Goal: Transaction & Acquisition: Book appointment/travel/reservation

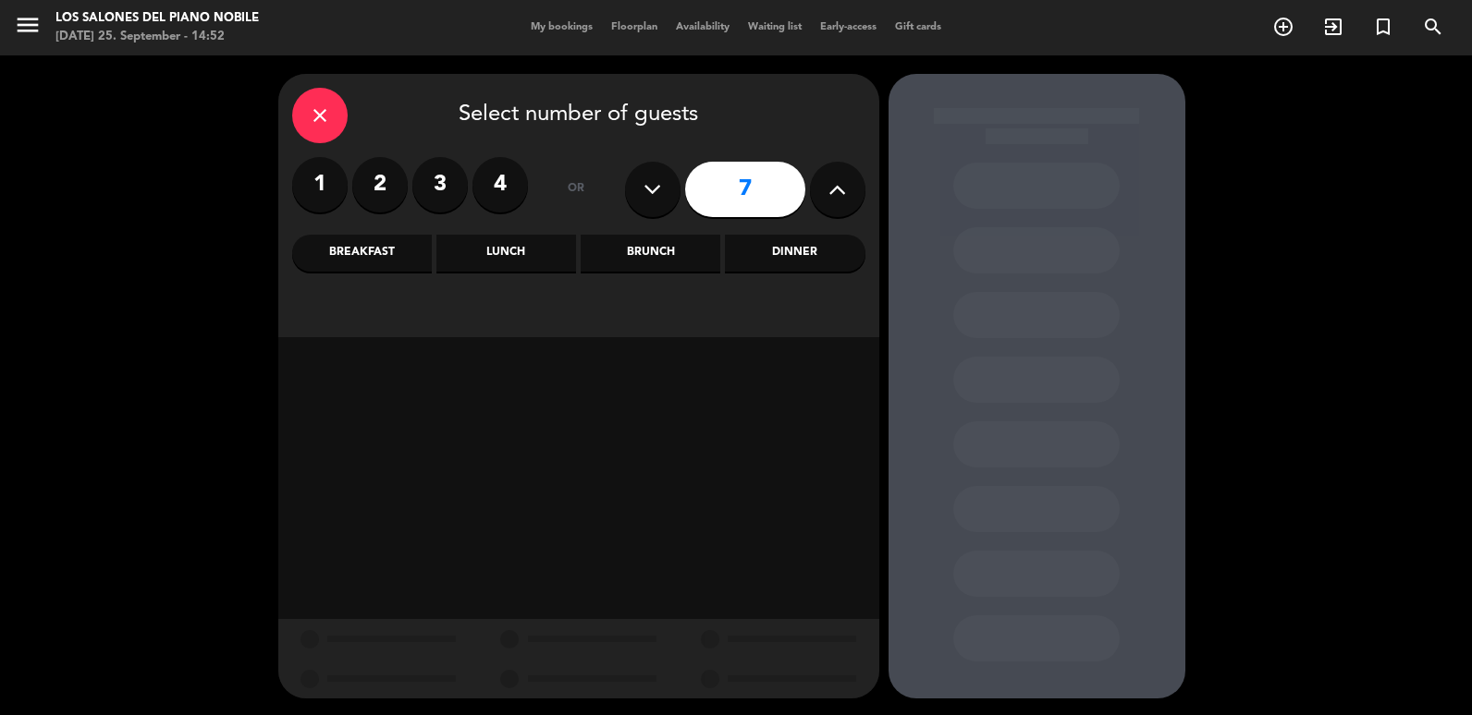
click at [826, 191] on button at bounding box center [837, 189] width 55 height 55
click at [849, 201] on button at bounding box center [837, 189] width 55 height 55
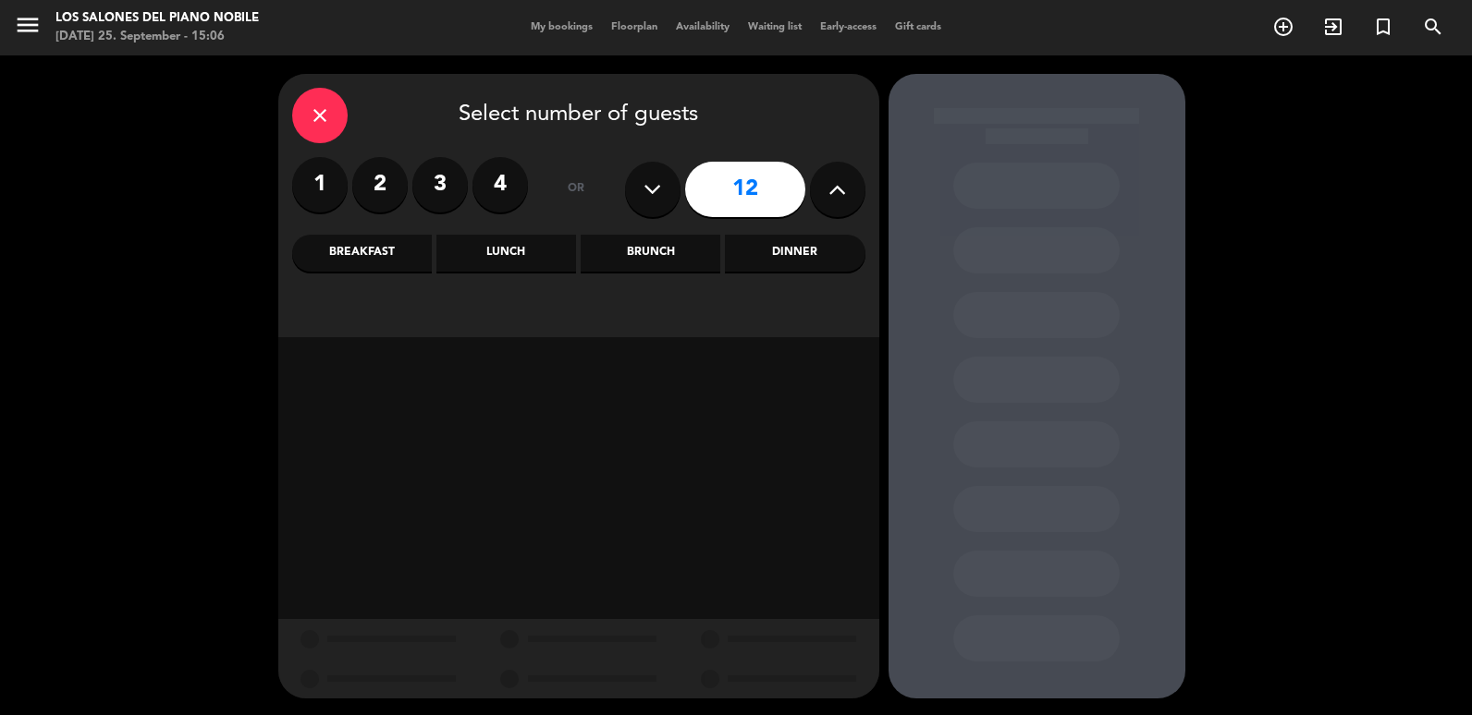
click at [849, 201] on button at bounding box center [837, 189] width 55 height 55
type input "15"
click at [730, 258] on div "Dinner" at bounding box center [795, 253] width 140 height 37
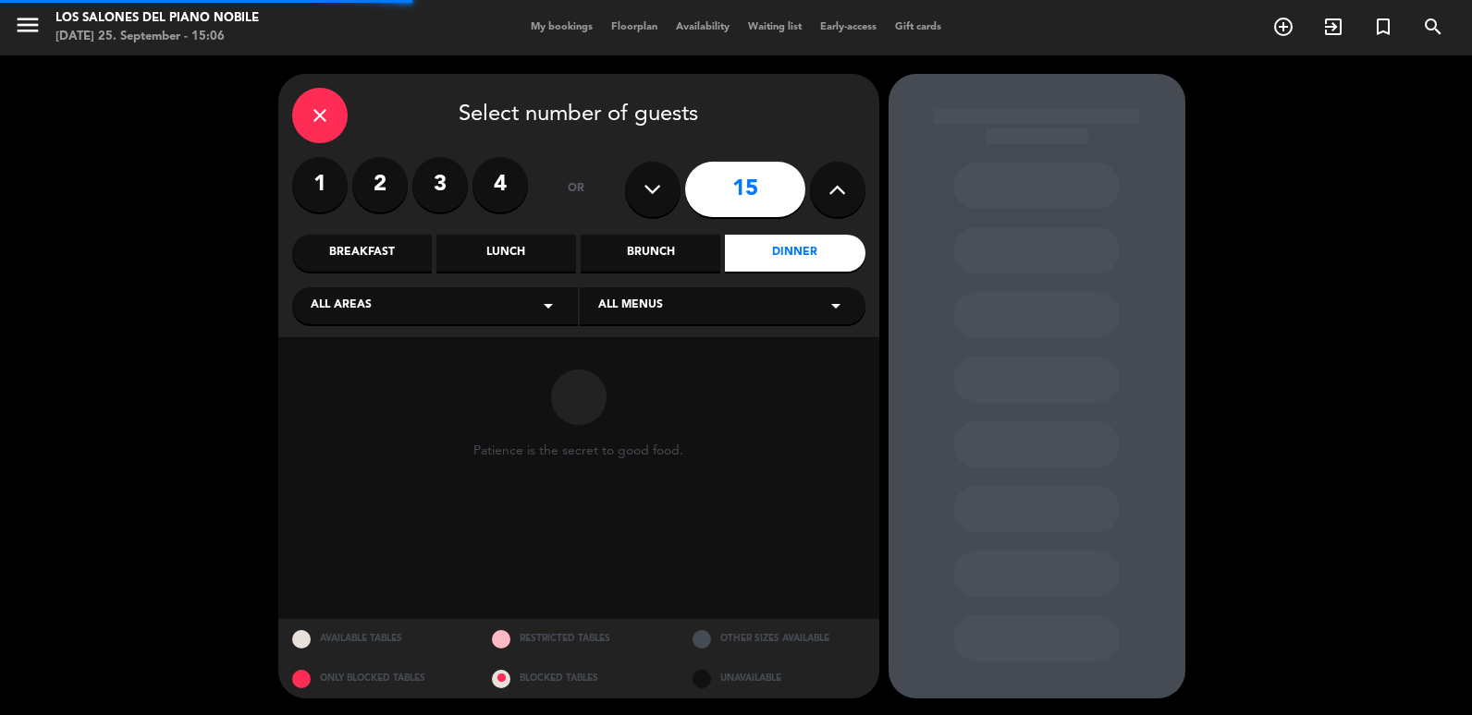
click at [696, 225] on div "close Select number of guests 1 2 3 4 or 15 Breakfast Lunch Brunch Dinner All a…" at bounding box center [578, 205] width 601 height 263
click at [691, 253] on div "Brunch" at bounding box center [651, 253] width 140 height 37
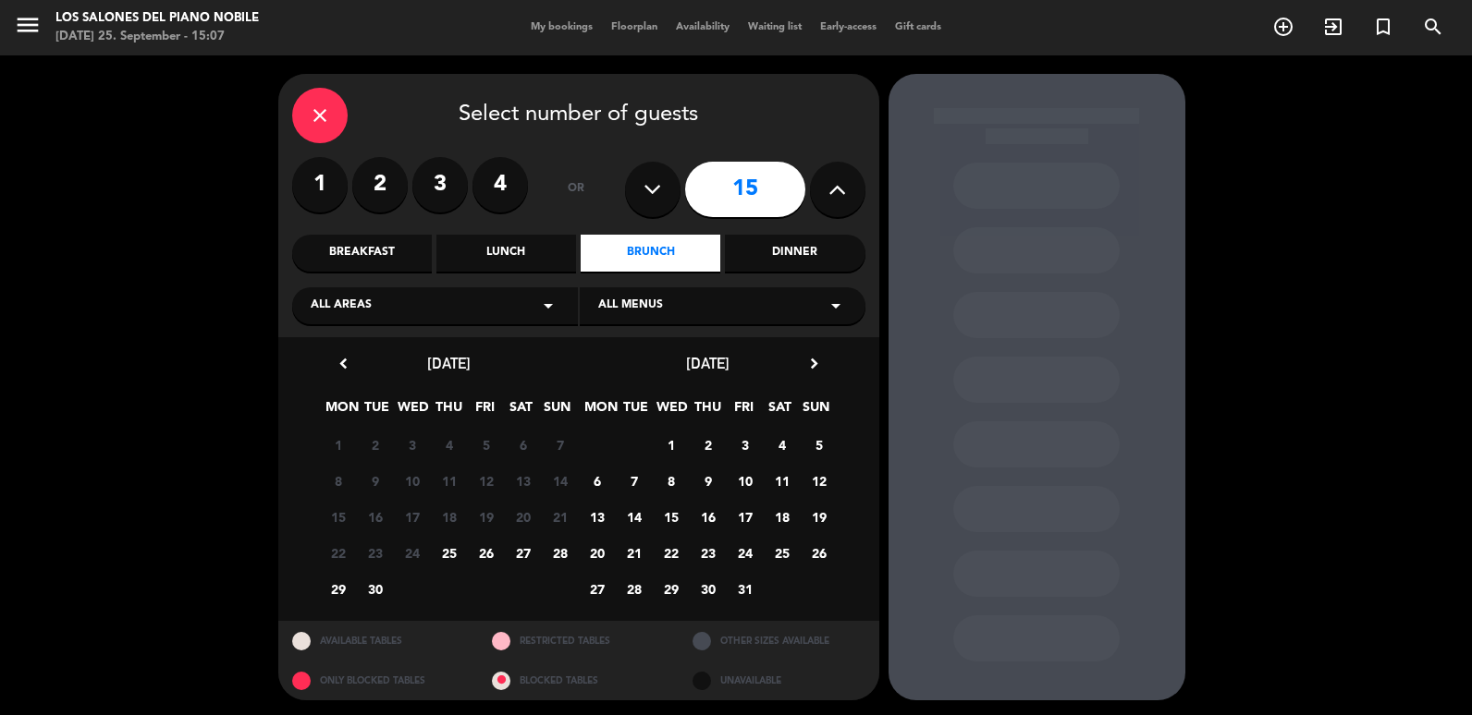
click at [482, 555] on span "26" at bounding box center [486, 553] width 31 height 31
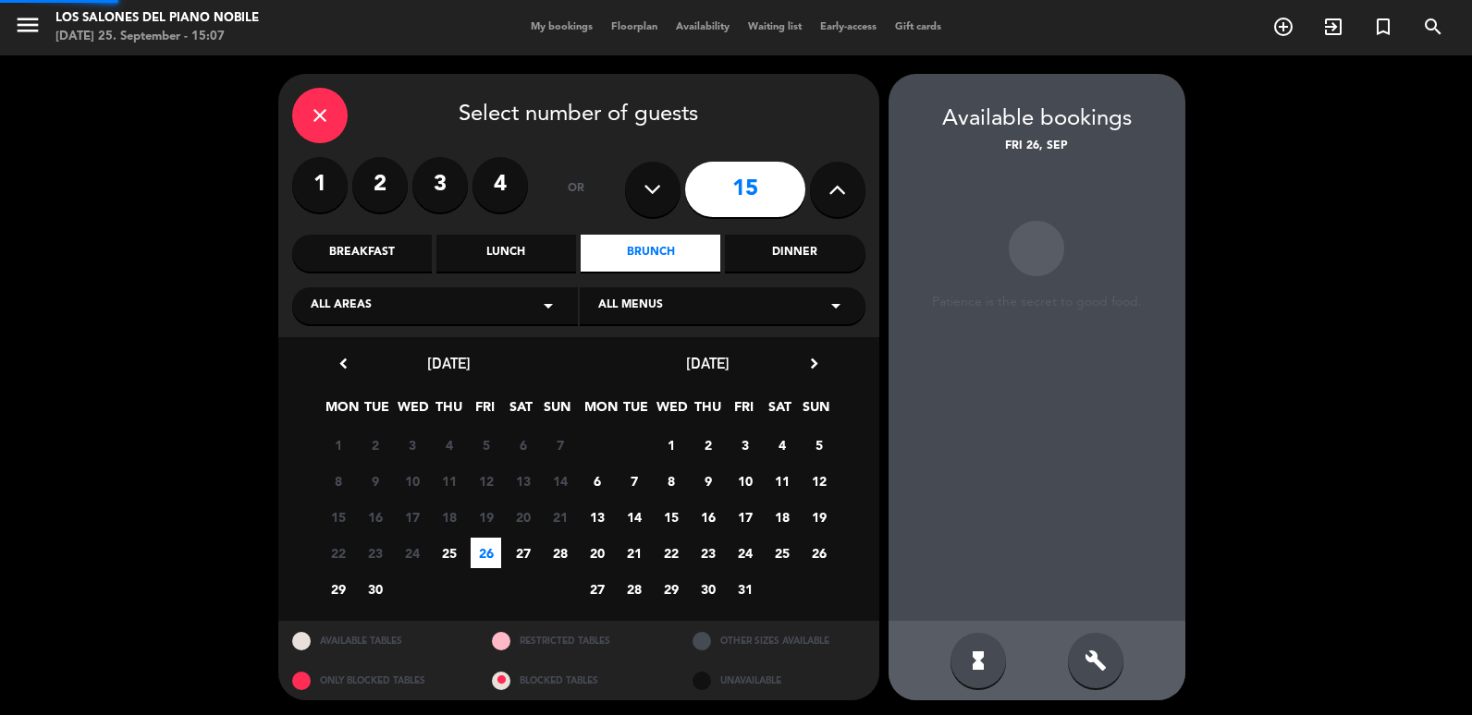
scroll to position [3, 0]
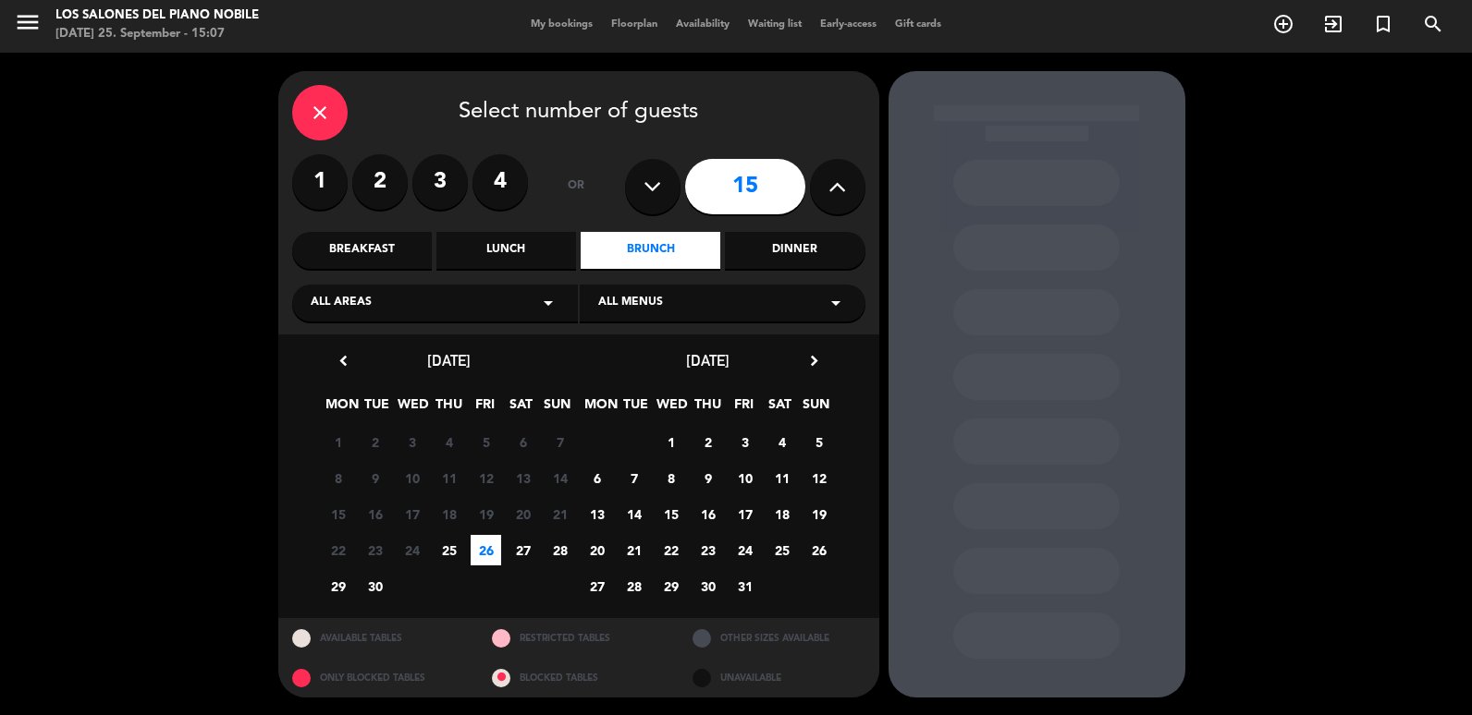
click at [802, 263] on div "Dinner" at bounding box center [795, 250] width 140 height 37
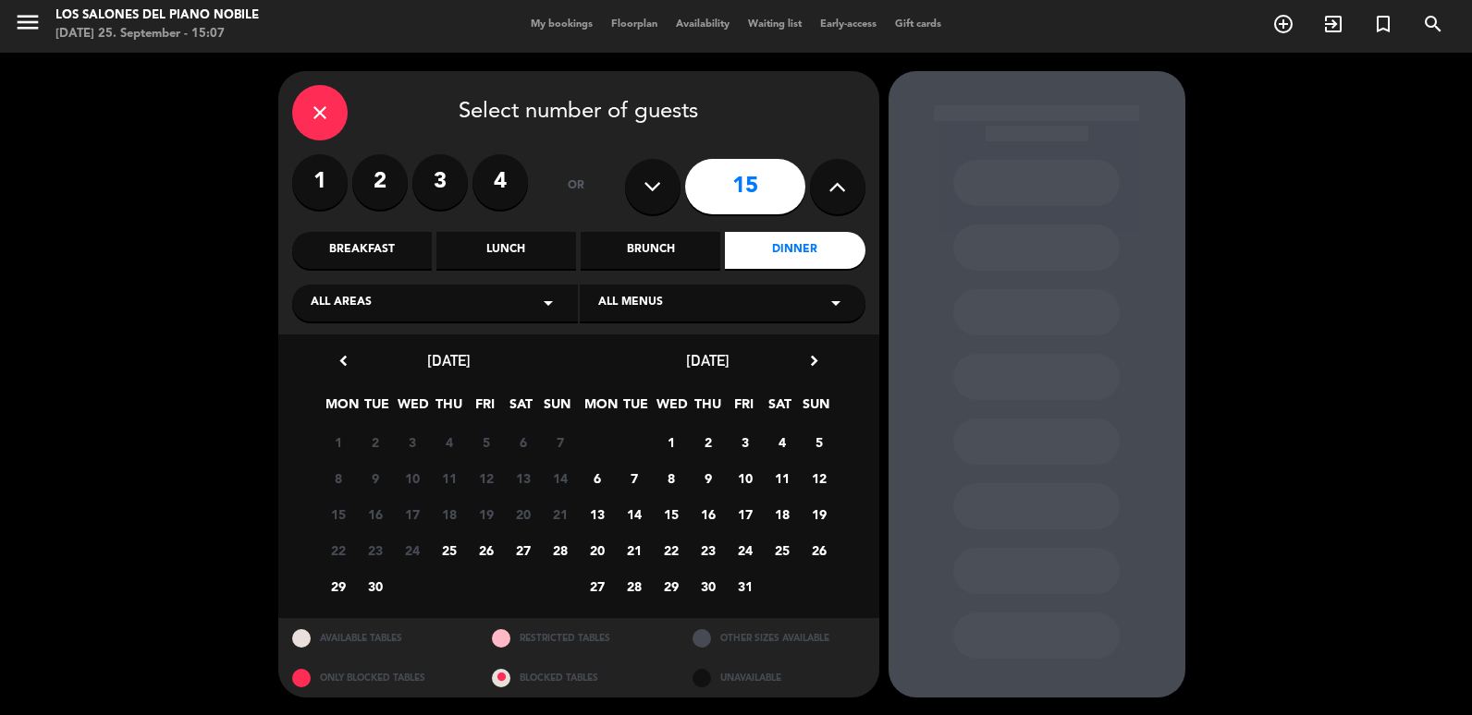
click at [497, 538] on span "26" at bounding box center [486, 550] width 31 height 31
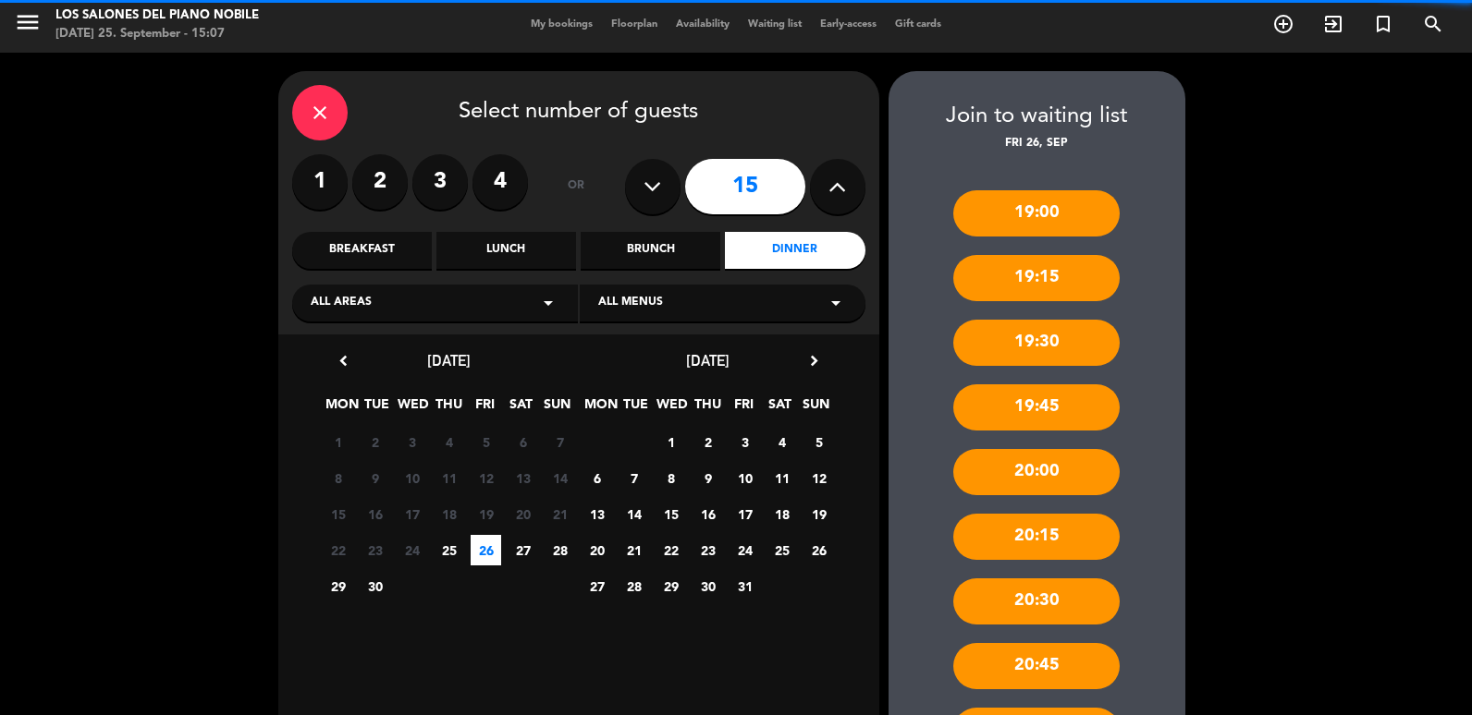
scroll to position [373, 0]
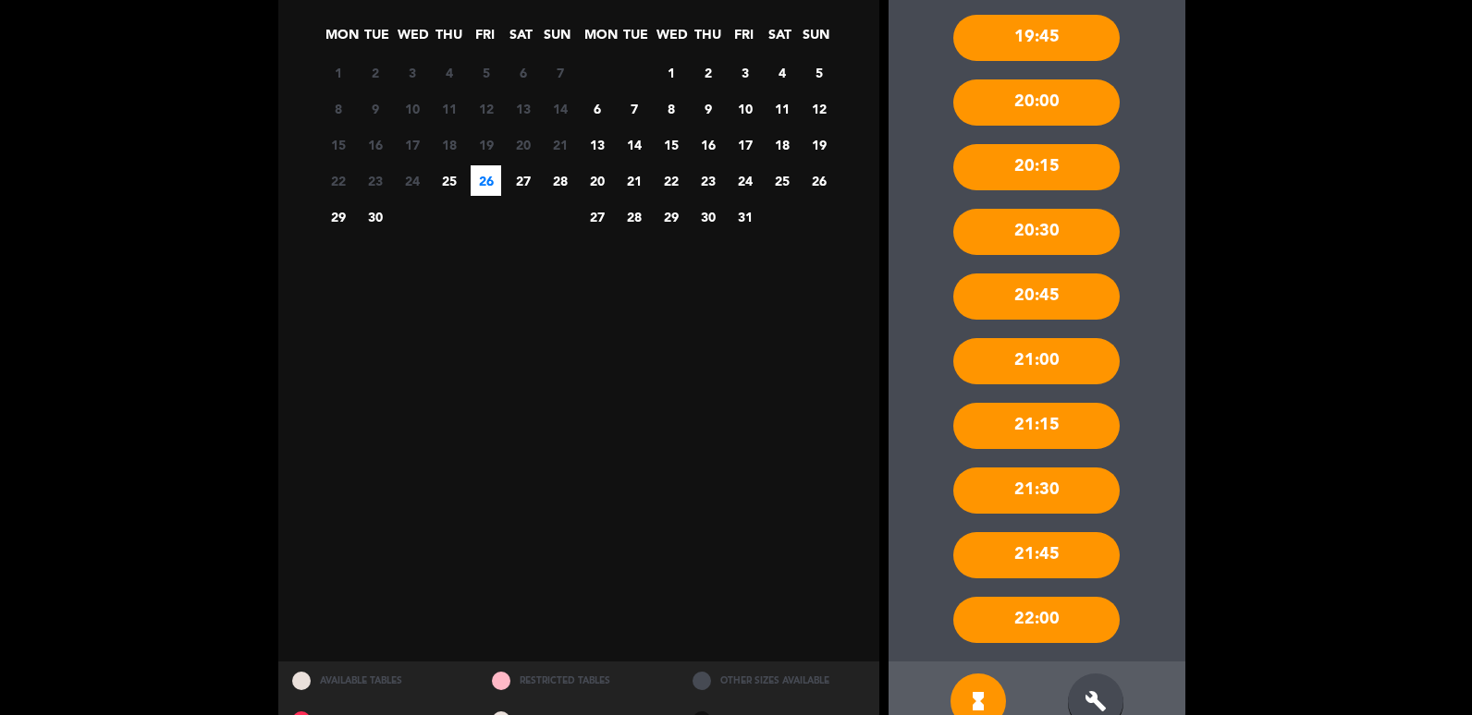
click at [1107, 694] on div "build" at bounding box center [1095, 701] width 55 height 55
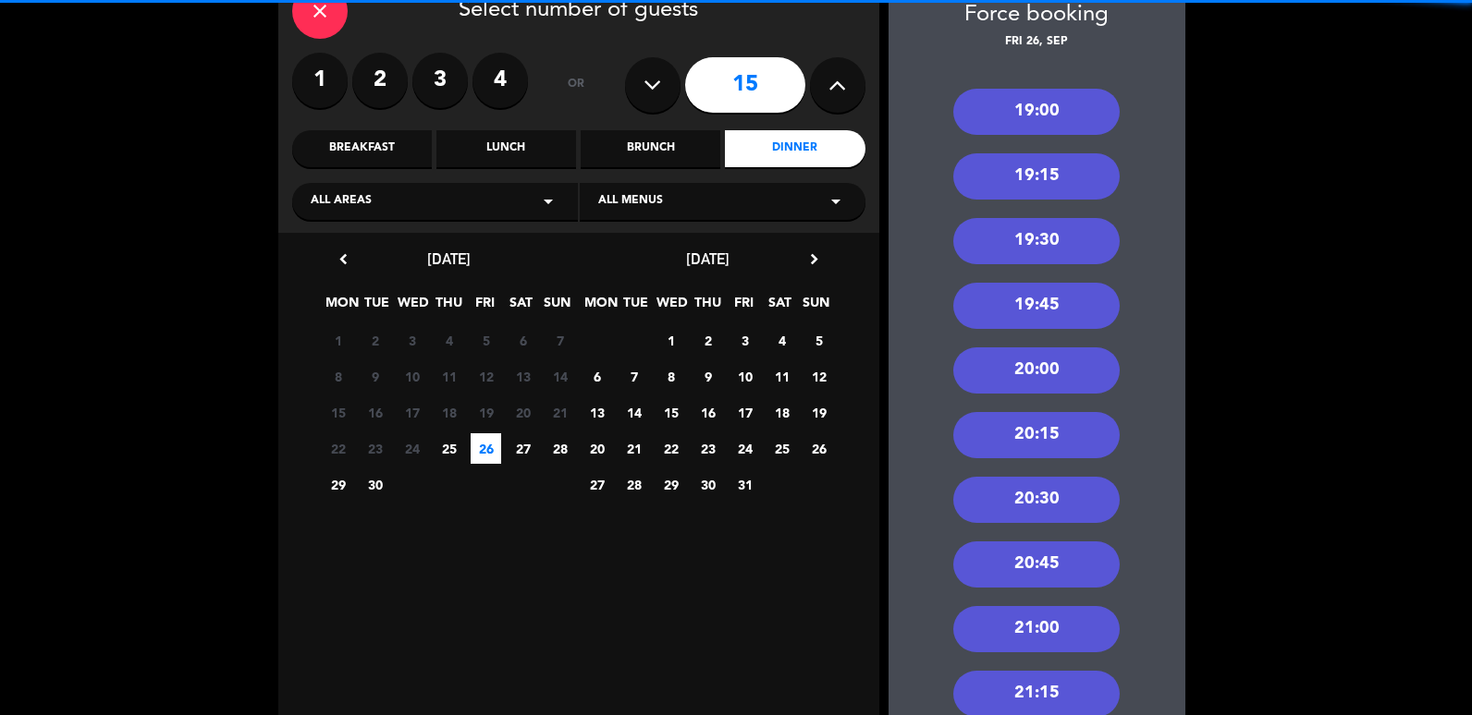
scroll to position [0, 0]
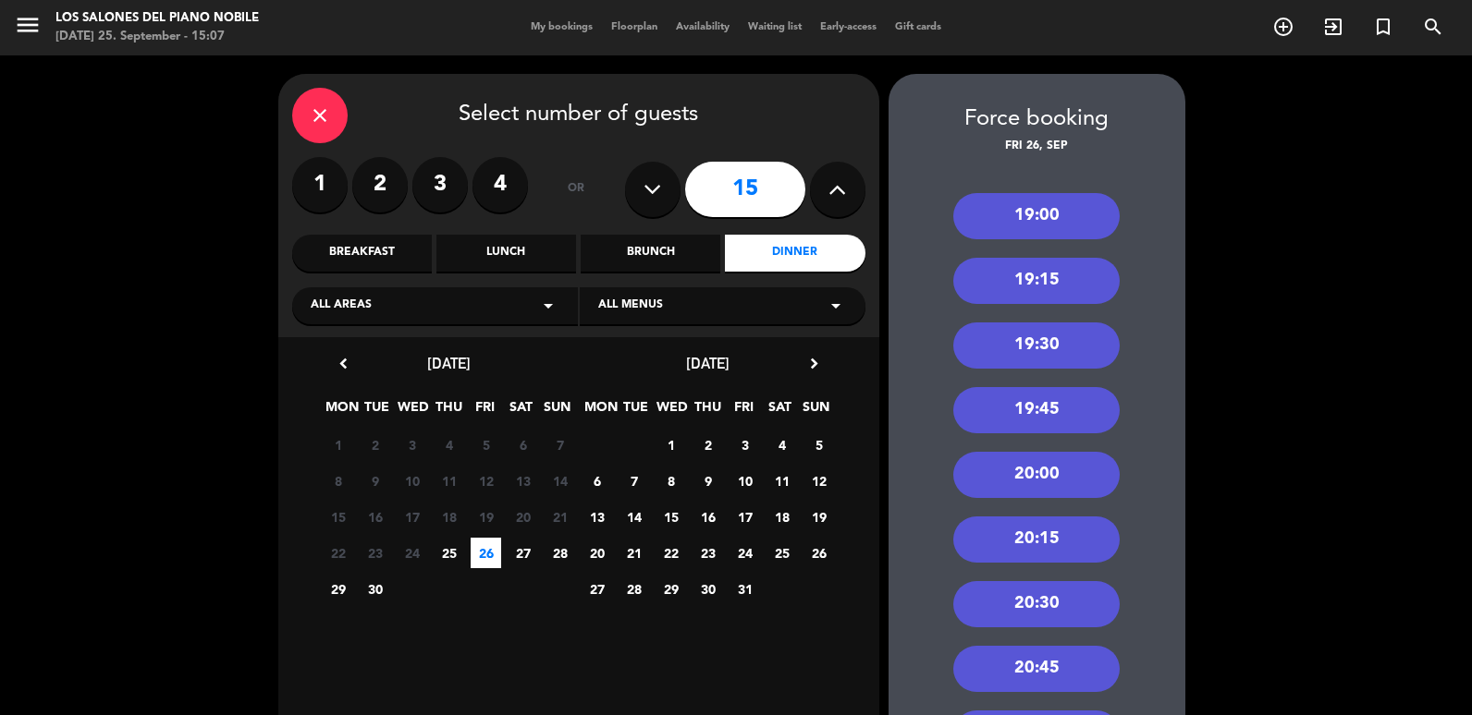
click at [1042, 217] on div "19:00" at bounding box center [1036, 216] width 166 height 46
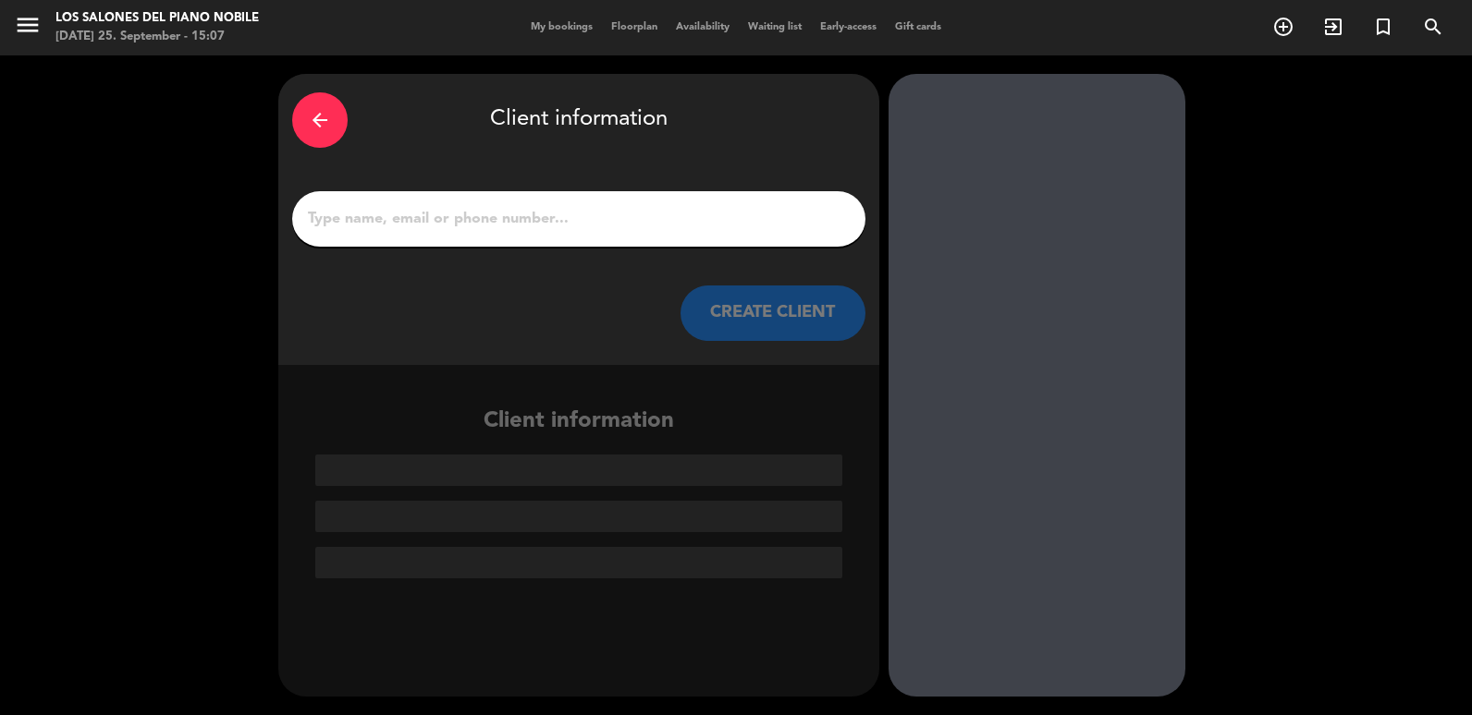
click at [560, 222] on input "1" at bounding box center [578, 219] width 545 height 26
click at [470, 216] on input "1" at bounding box center [578, 219] width 545 height 26
click at [594, 226] on input "1" at bounding box center [578, 219] width 545 height 26
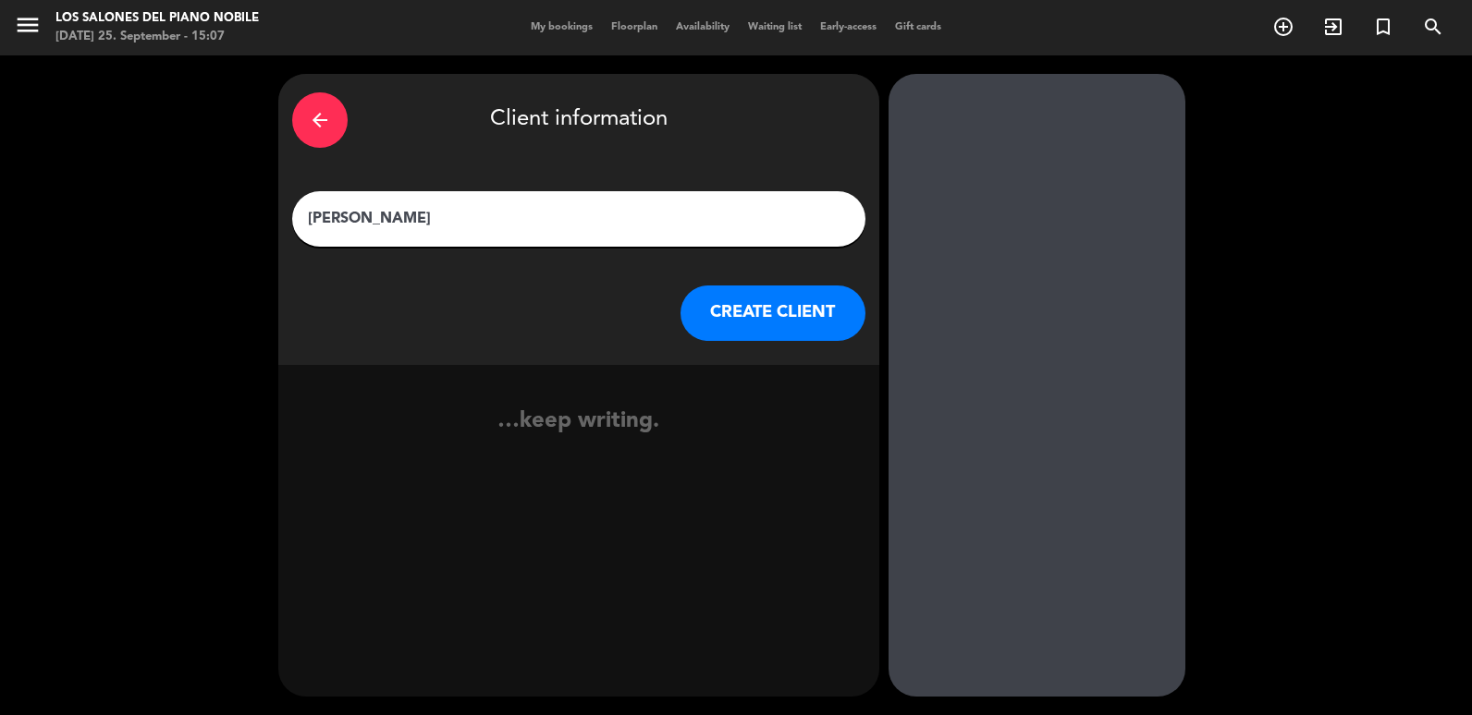
type input "[PERSON_NAME]"
click at [732, 332] on button "CREATE CLIENT" at bounding box center [772, 313] width 185 height 55
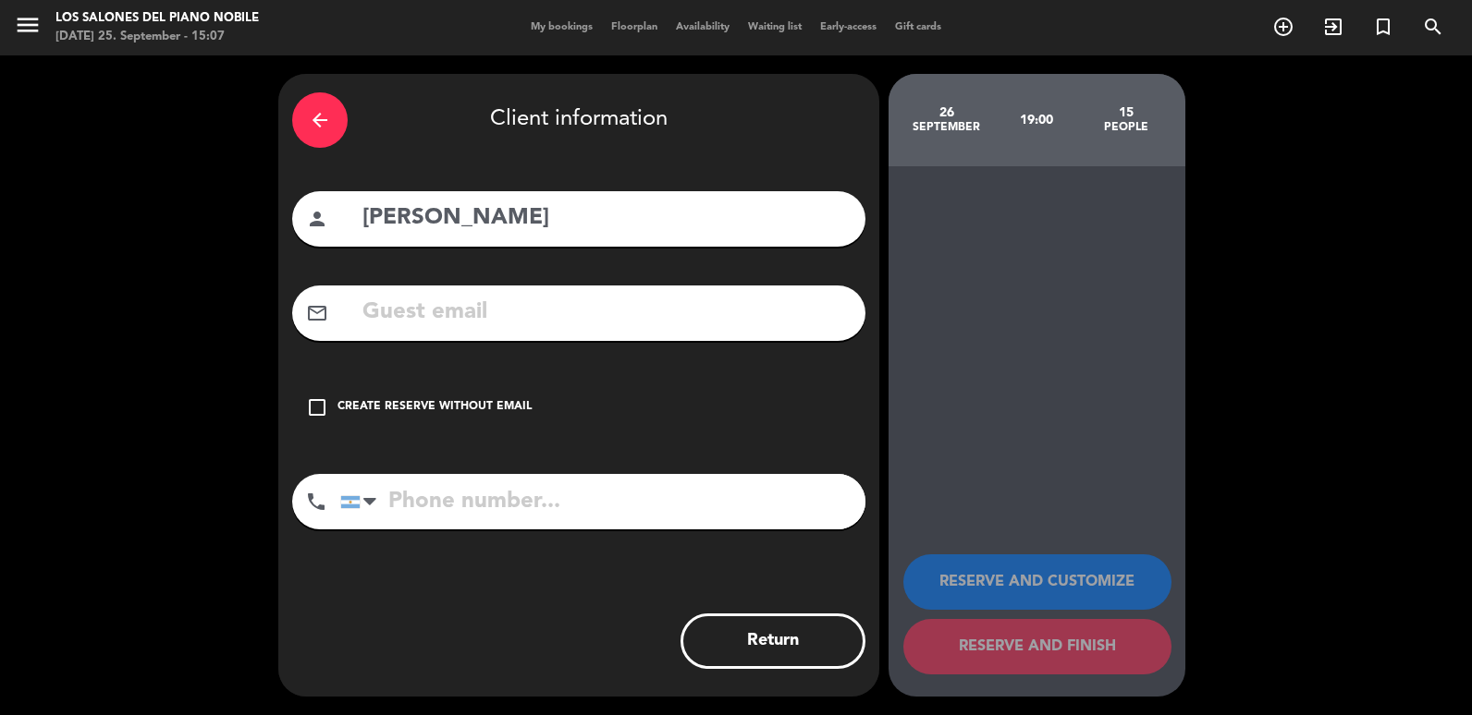
click at [349, 400] on div "Create reserve without email" at bounding box center [434, 407] width 194 height 18
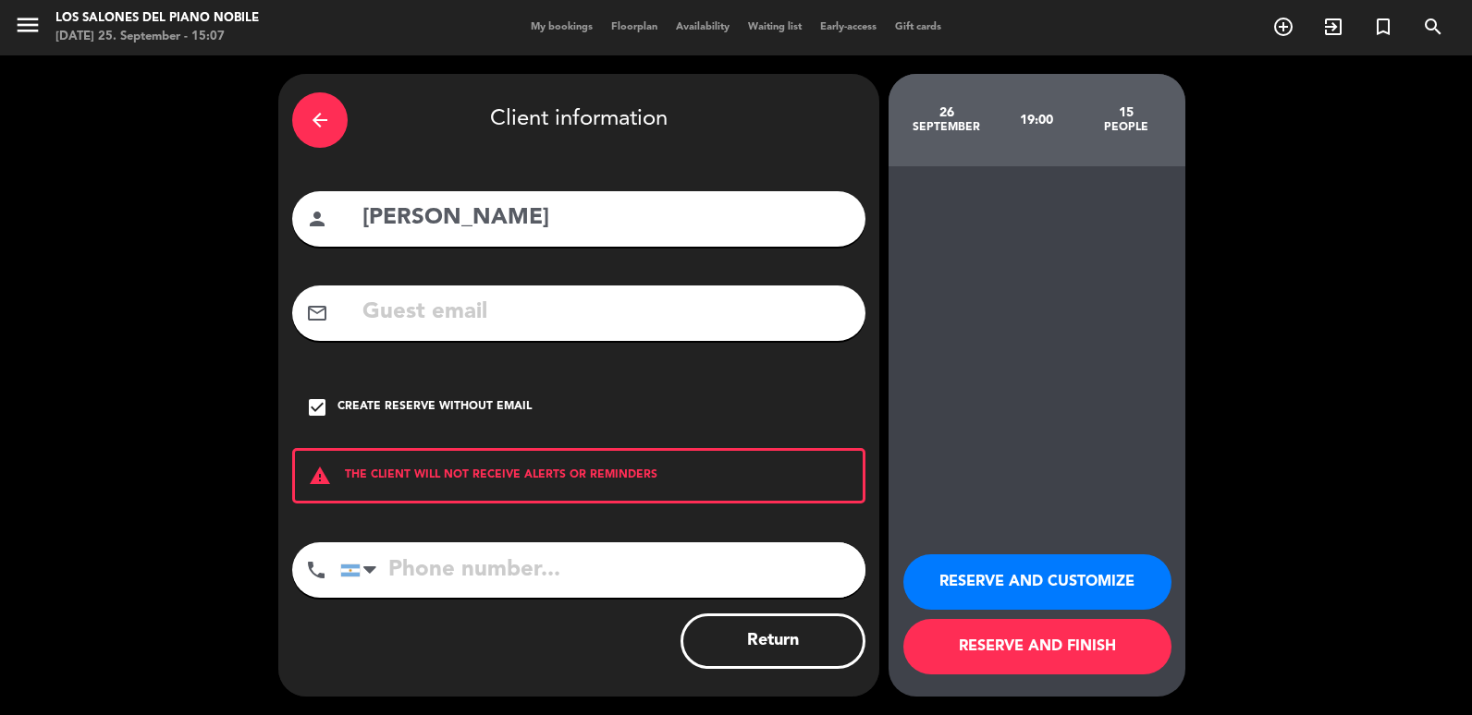
click at [1072, 568] on button "RESERVE AND CUSTOMIZE" at bounding box center [1037, 582] width 268 height 55
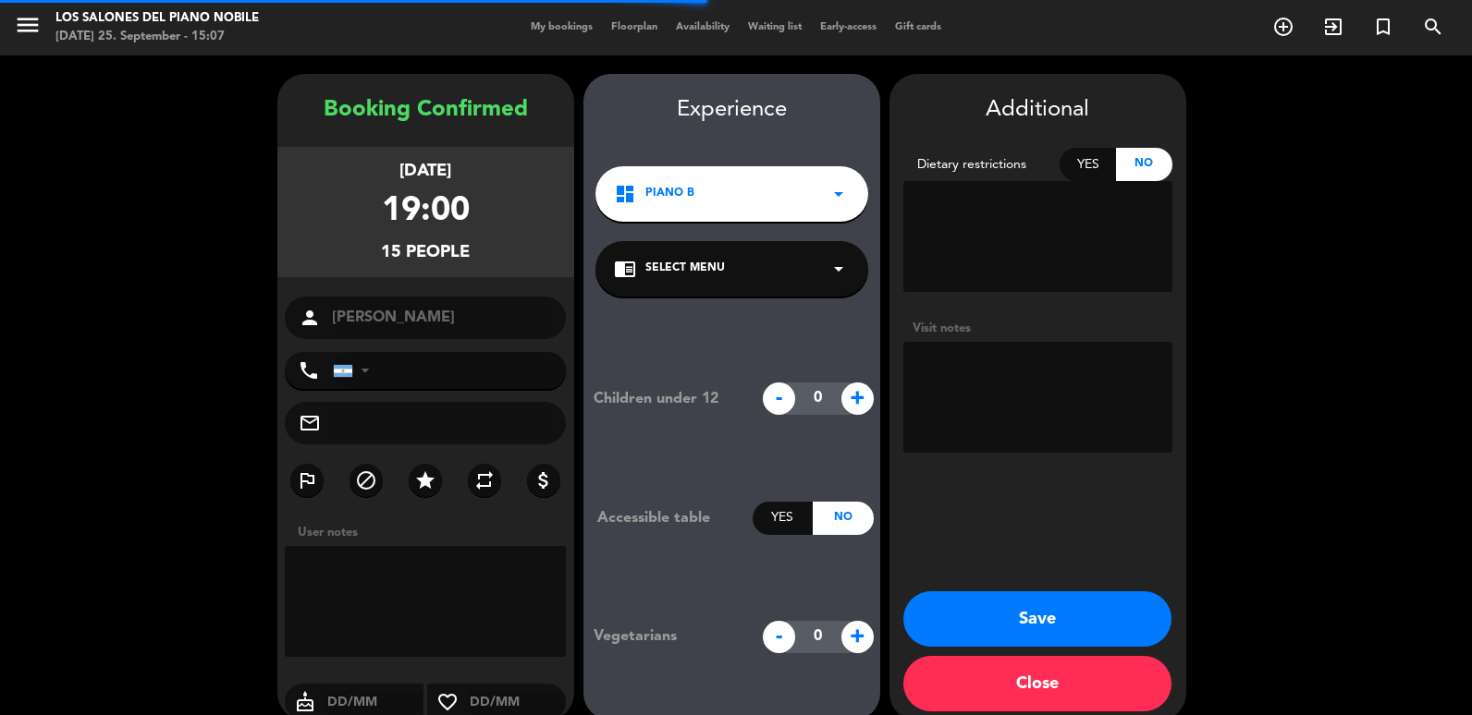
scroll to position [24, 0]
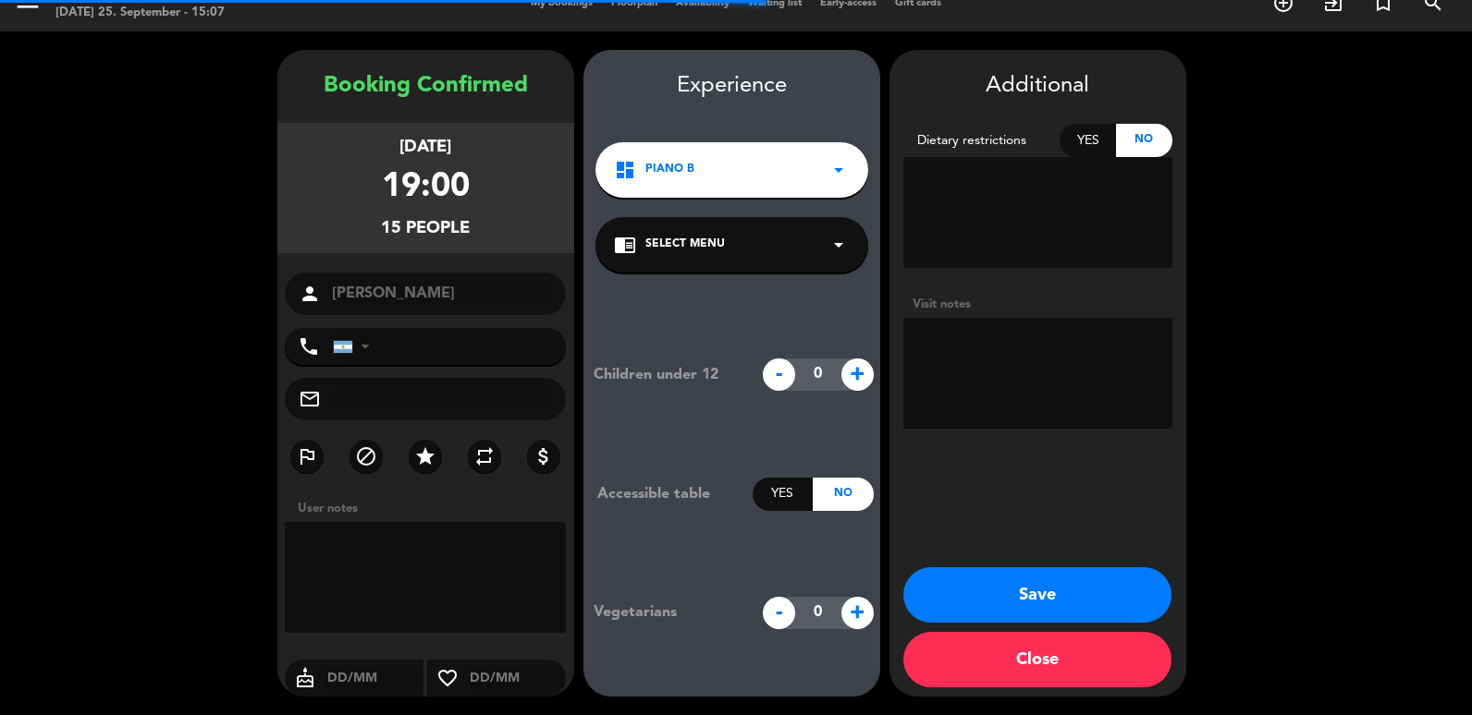
click at [1021, 361] on textarea at bounding box center [1037, 373] width 269 height 111
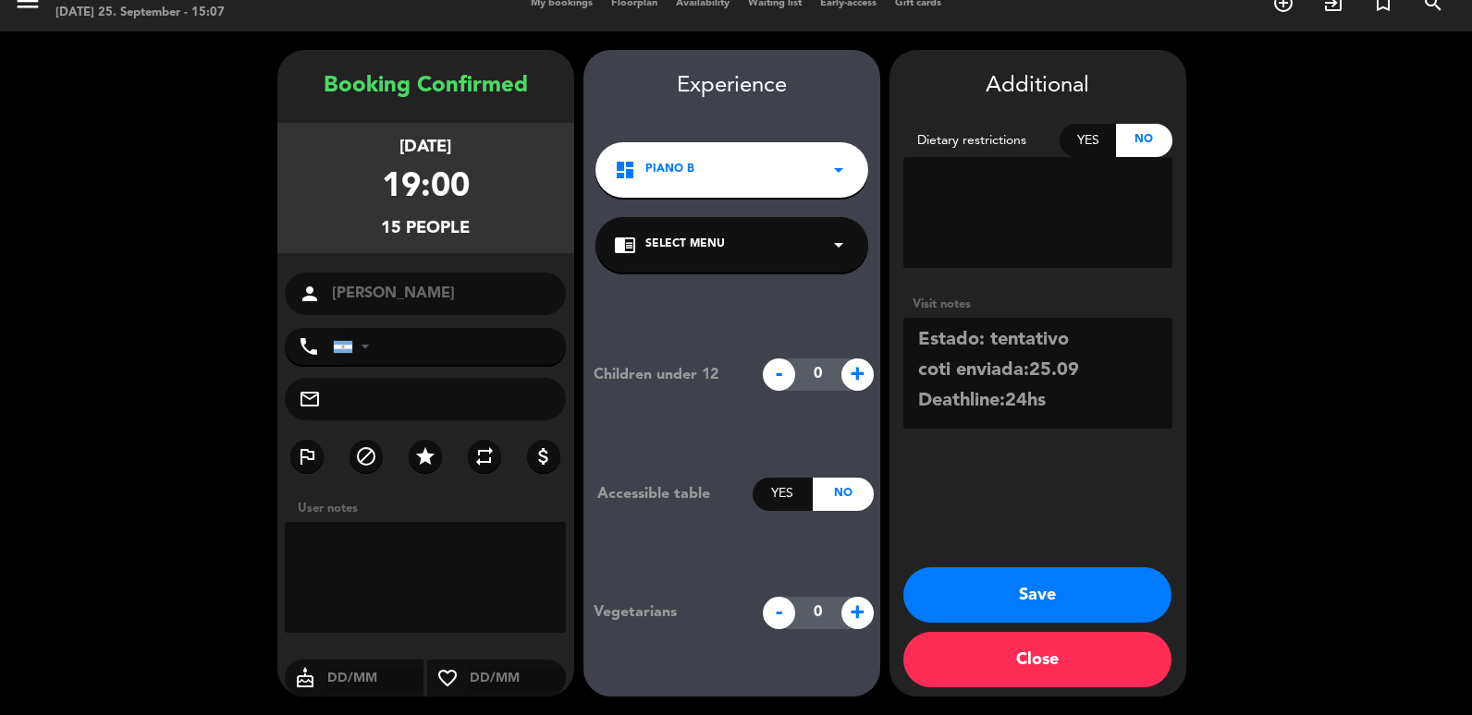
scroll to position [14, 0]
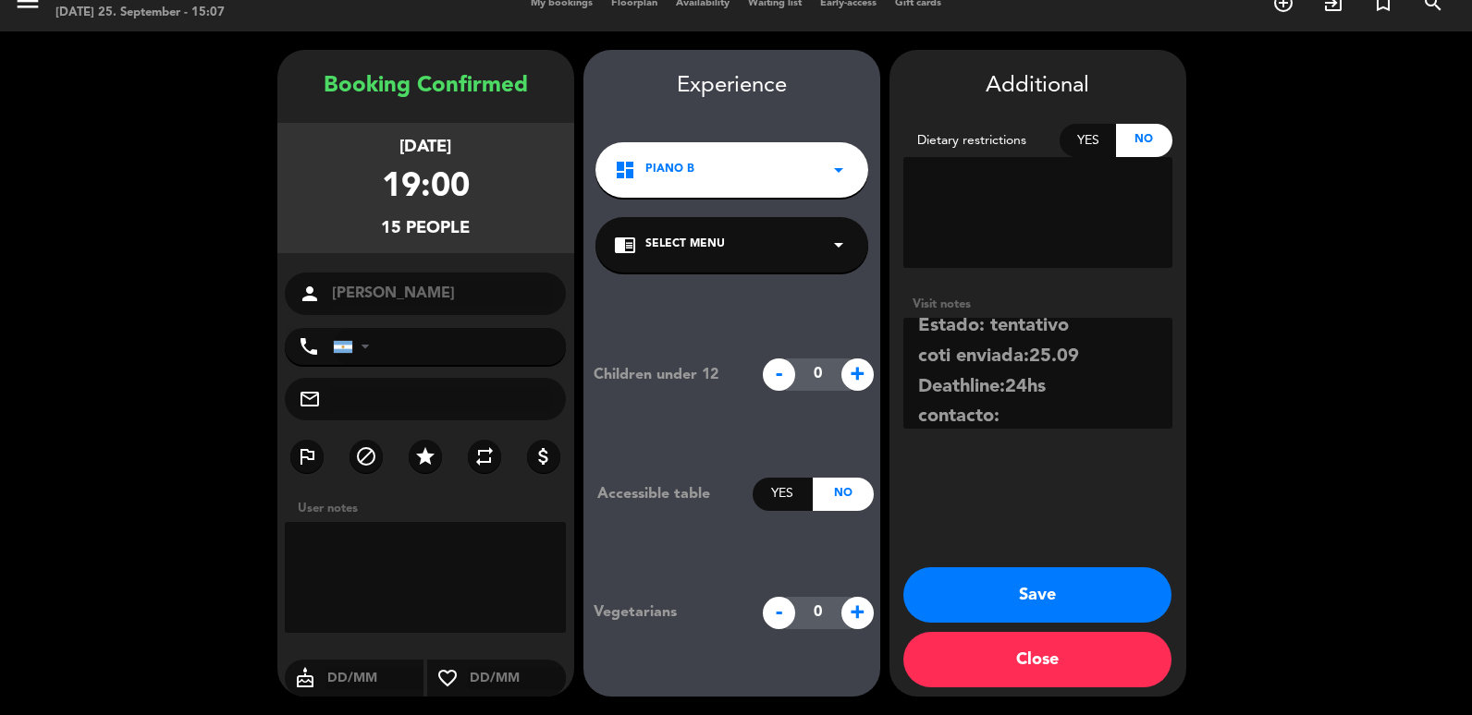
paste textarea "[EMAIL_ADDRESS][DOMAIN_NAME]"
type textarea "Estado: tentativo coti enviada:25.09 Deathline:24hs contacto:[EMAIL_ADDRESS][DO…"
click at [1013, 605] on button "Save" at bounding box center [1037, 595] width 268 height 55
